Goal: Information Seeking & Learning: Learn about a topic

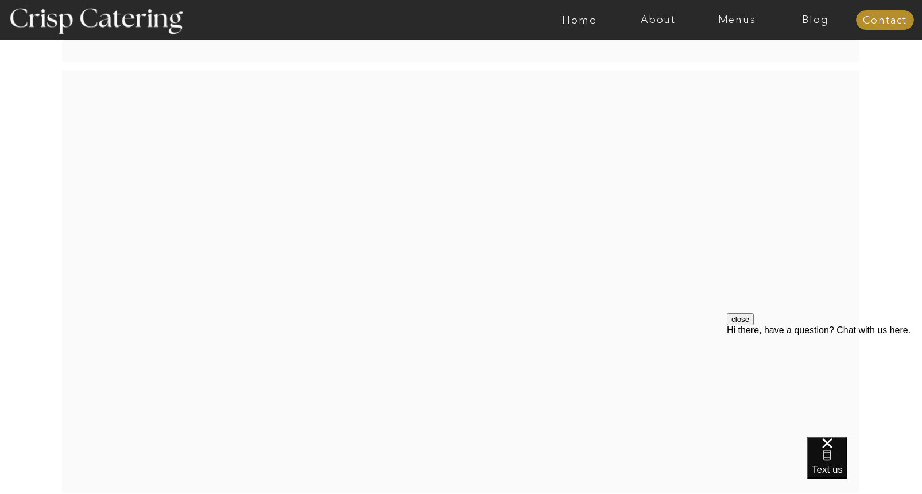
scroll to position [2274, 0]
click at [731, 14] on nav "Menus" at bounding box center [737, 19] width 79 height 11
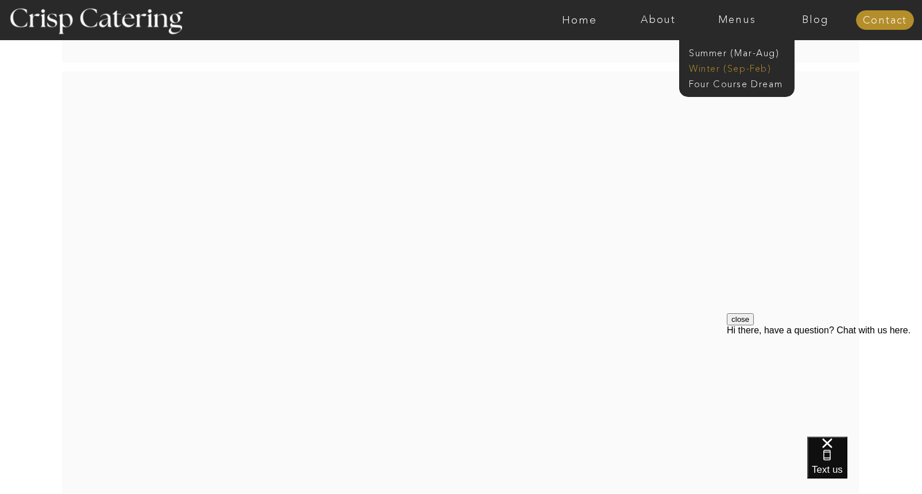
click at [705, 65] on nav "Winter (Sep-Feb)" at bounding box center [736, 67] width 94 height 11
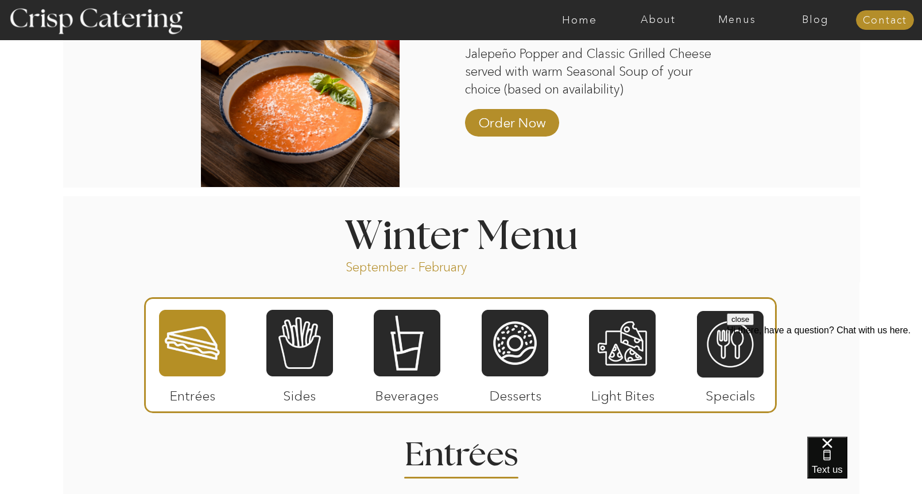
scroll to position [1321, 0]
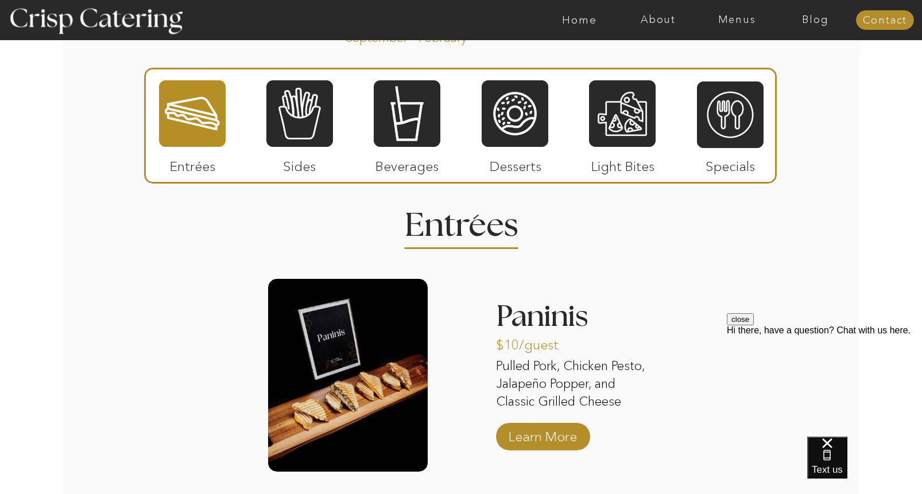
click at [188, 158] on p "Entrées" at bounding box center [192, 163] width 76 height 33
click at [187, 164] on p "Entrées" at bounding box center [192, 163] width 76 height 33
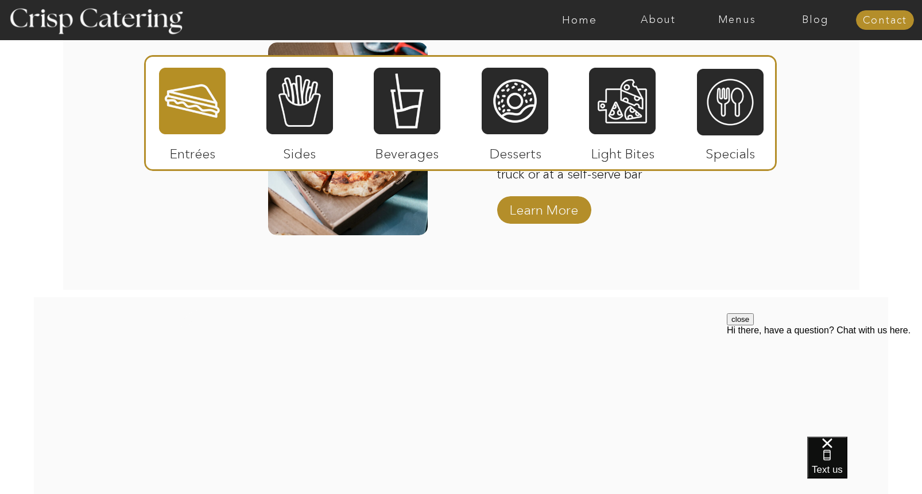
scroll to position [1907, 0]
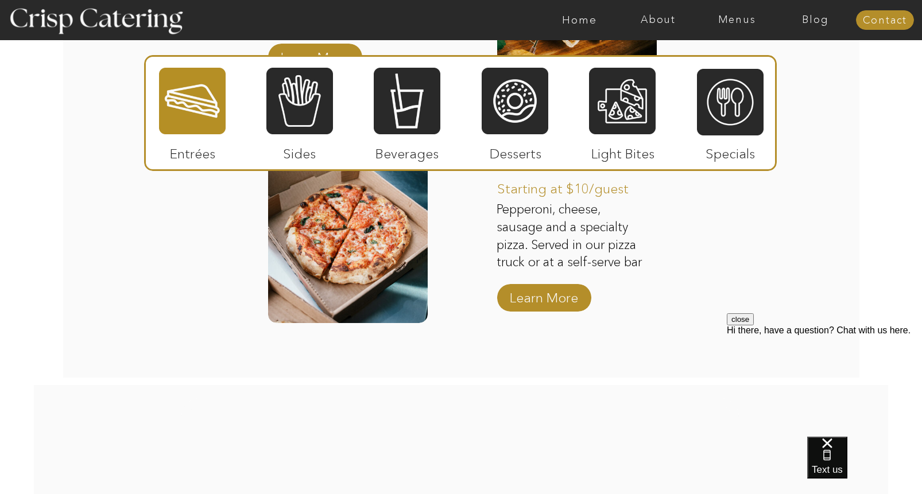
click at [308, 153] on p "Sides" at bounding box center [299, 150] width 76 height 33
click at [309, 98] on div at bounding box center [299, 101] width 67 height 69
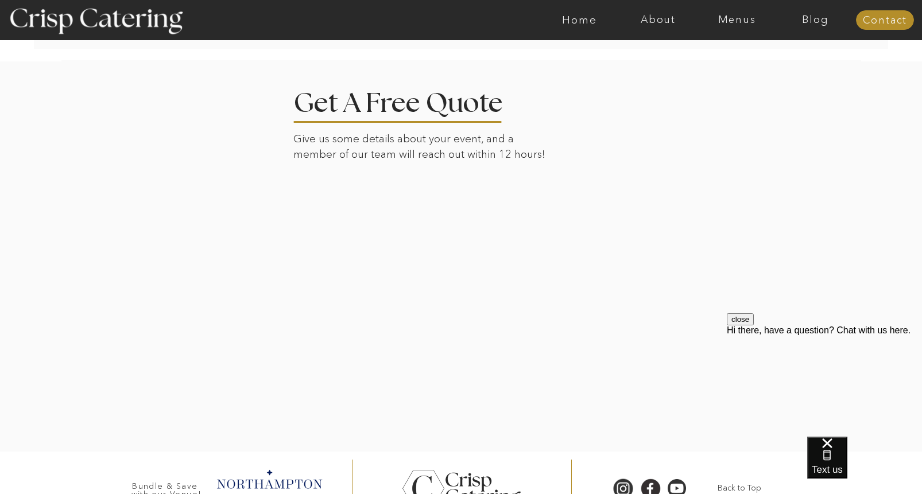
scroll to position [2889, 0]
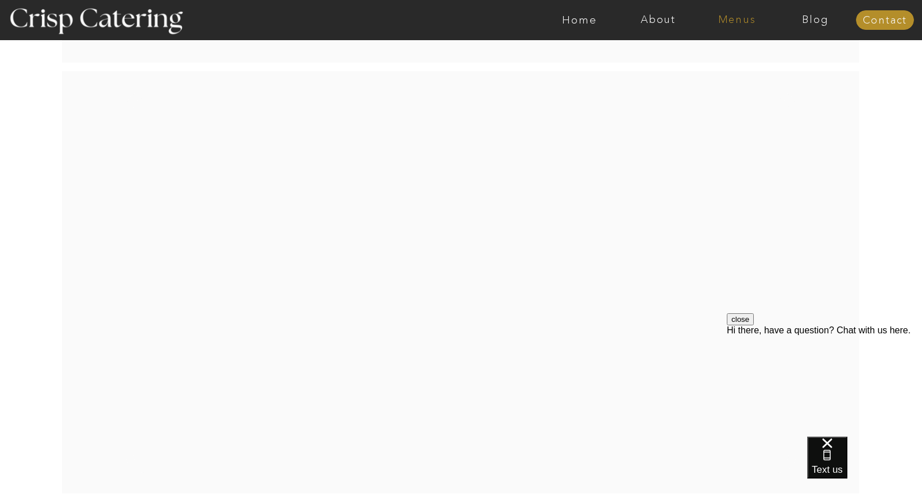
click at [737, 14] on nav "Menus" at bounding box center [737, 19] width 79 height 11
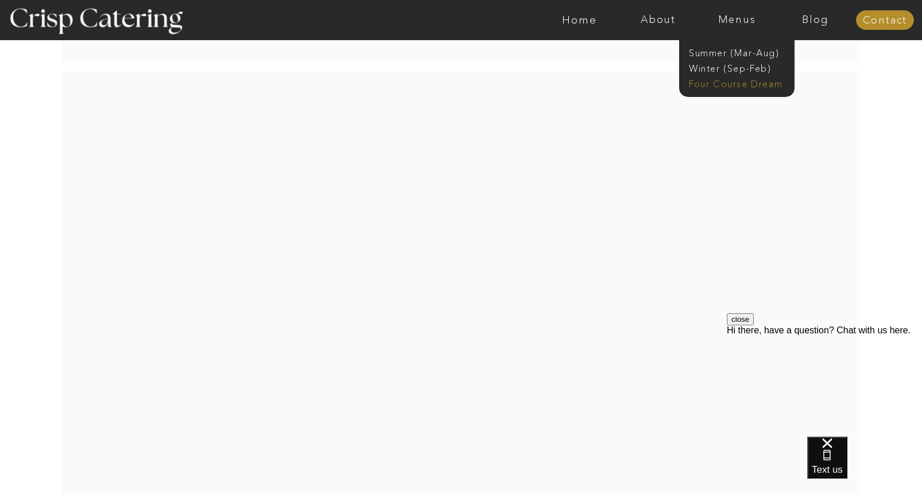
click at [696, 79] on nav "Four Course Dream" at bounding box center [740, 83] width 103 height 11
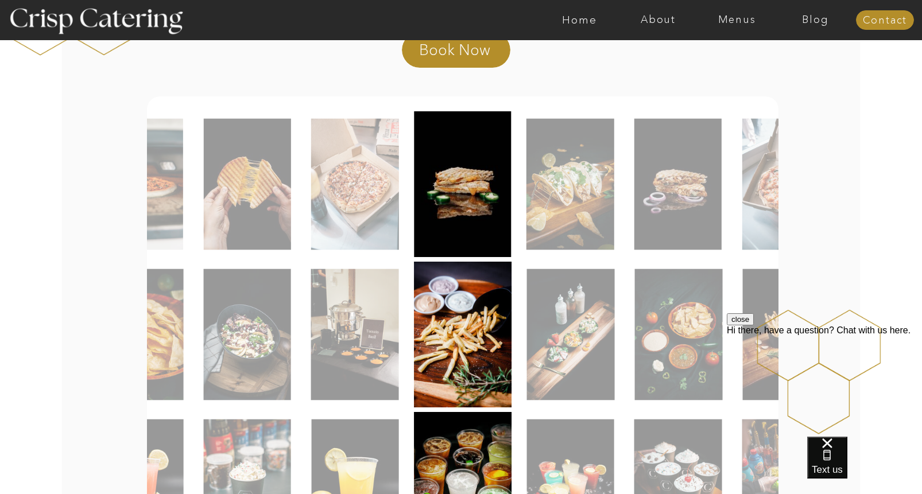
scroll to position [517, 0]
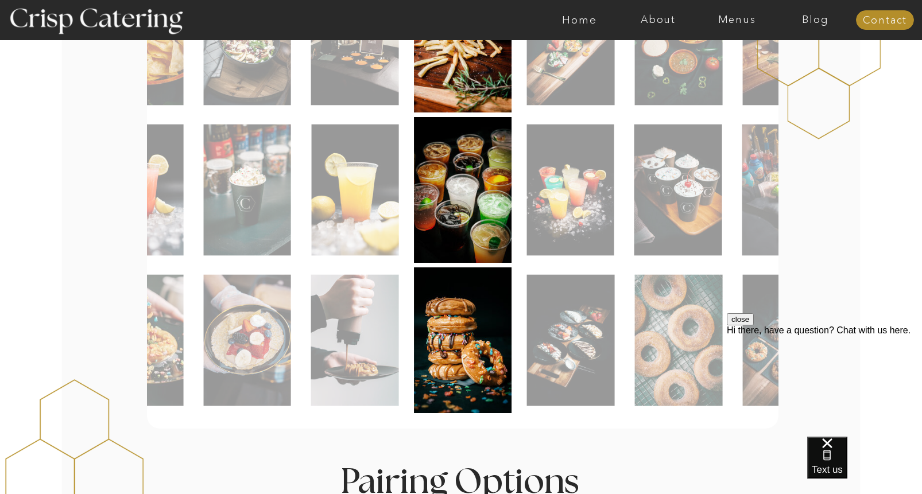
click at [250, 167] on img at bounding box center [247, 190] width 87 height 131
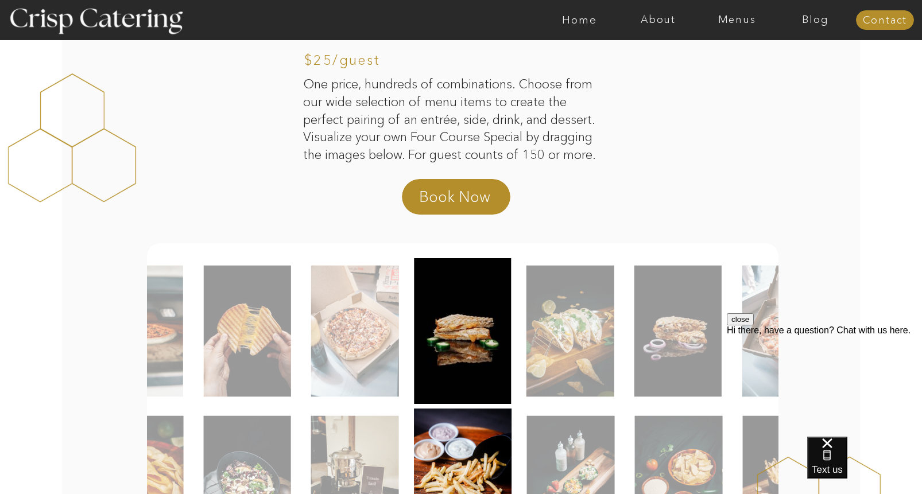
scroll to position [0, 0]
